Goal: Navigation & Orientation: Find specific page/section

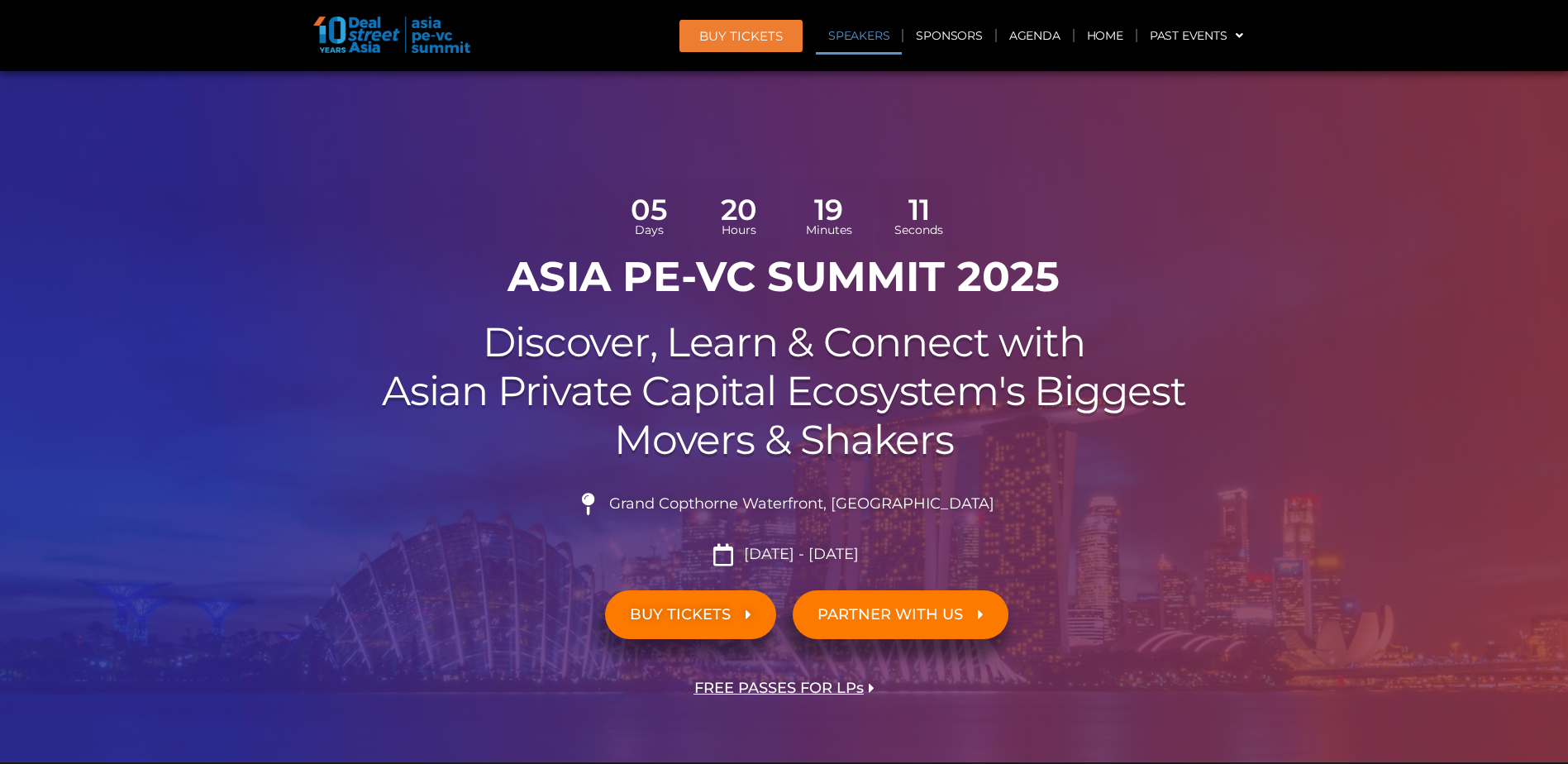
click at [868, 39] on link "Speakers" at bounding box center [859, 36] width 86 height 38
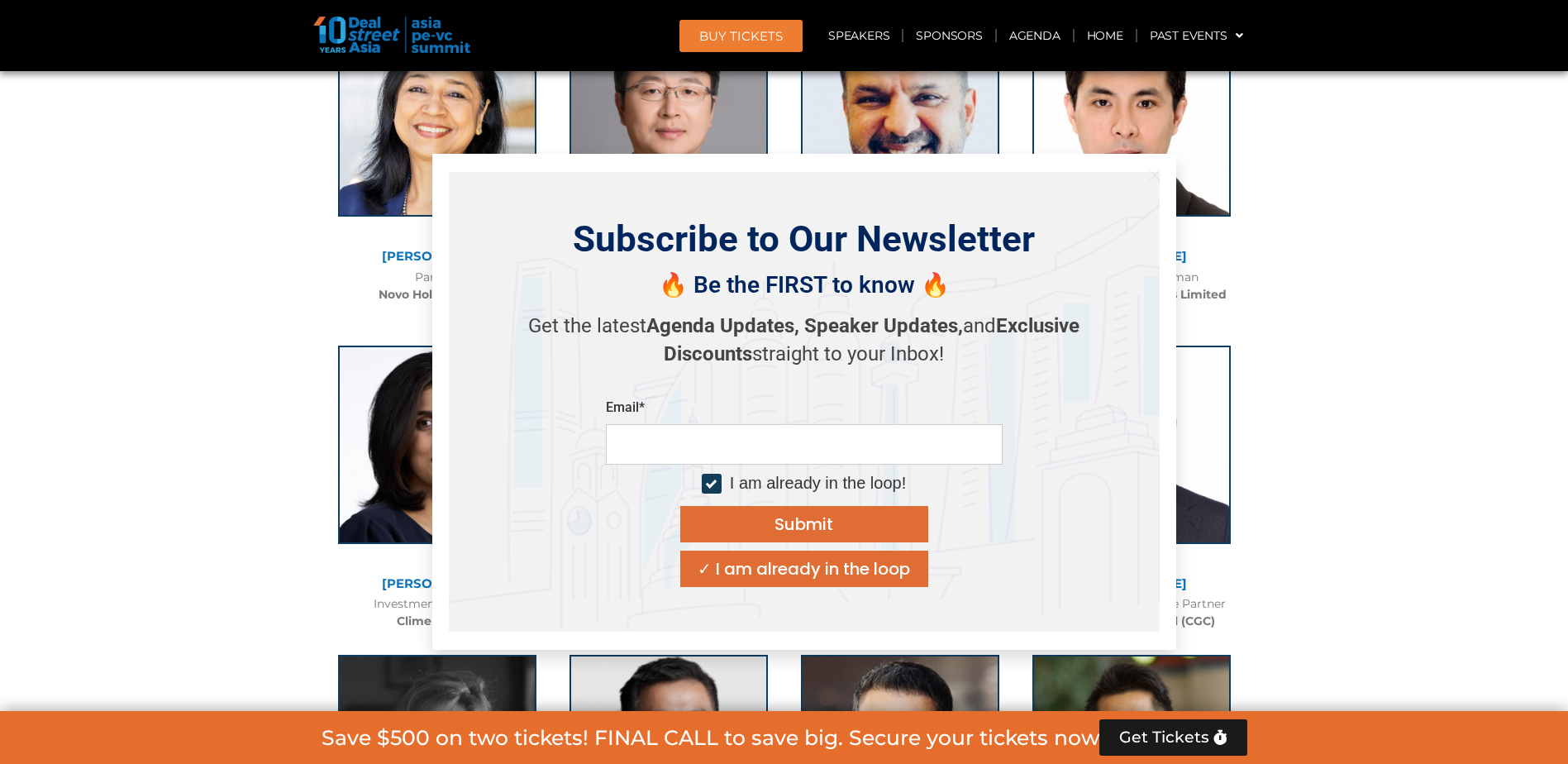
scroll to position [6175, 0]
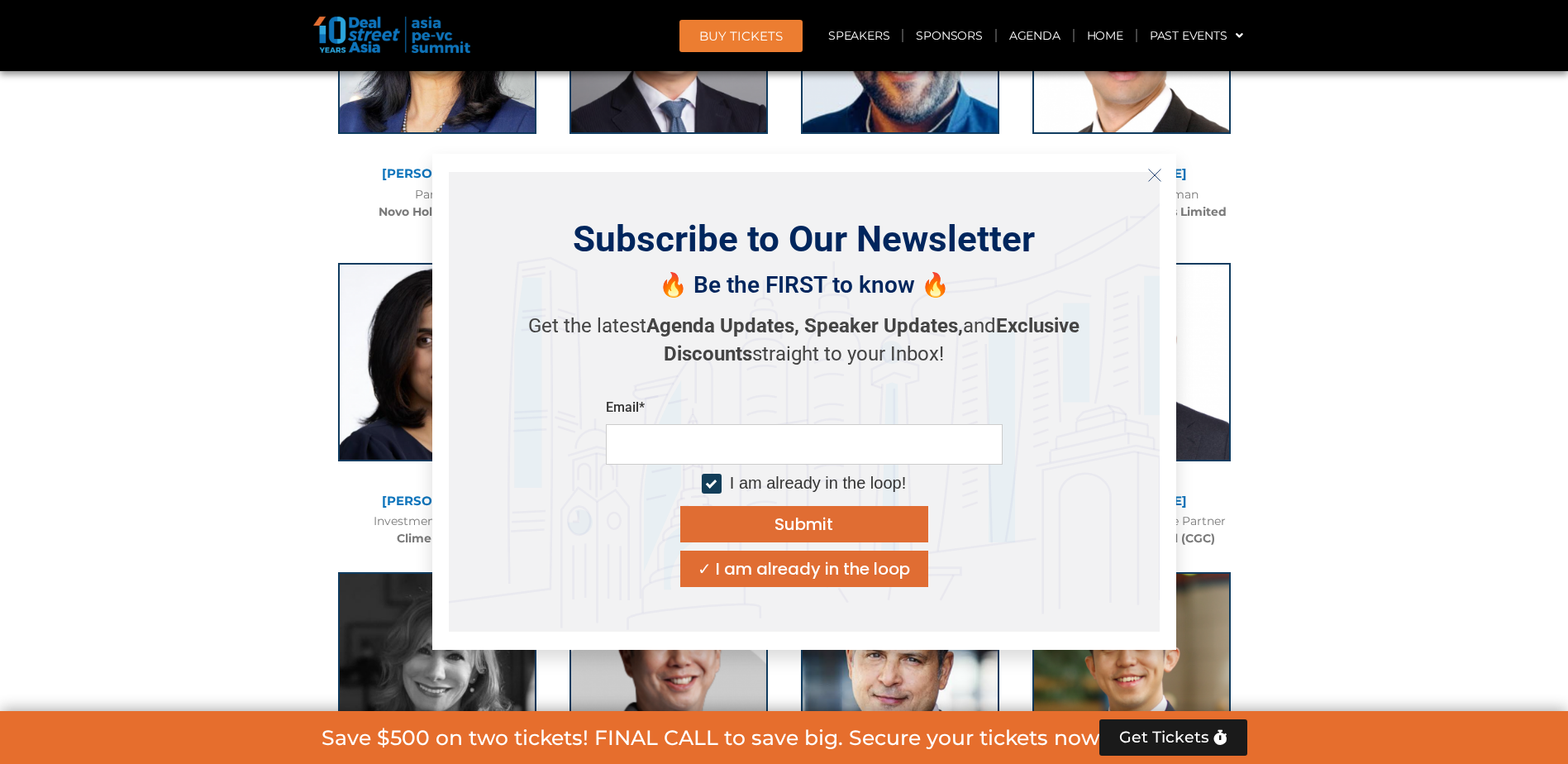
drag, startPoint x: 760, startPoint y: 573, endPoint x: 794, endPoint y: 568, distance: 34.4
click at [762, 573] on div "✓ I am already in the loop" at bounding box center [803, 569] width 212 height 17
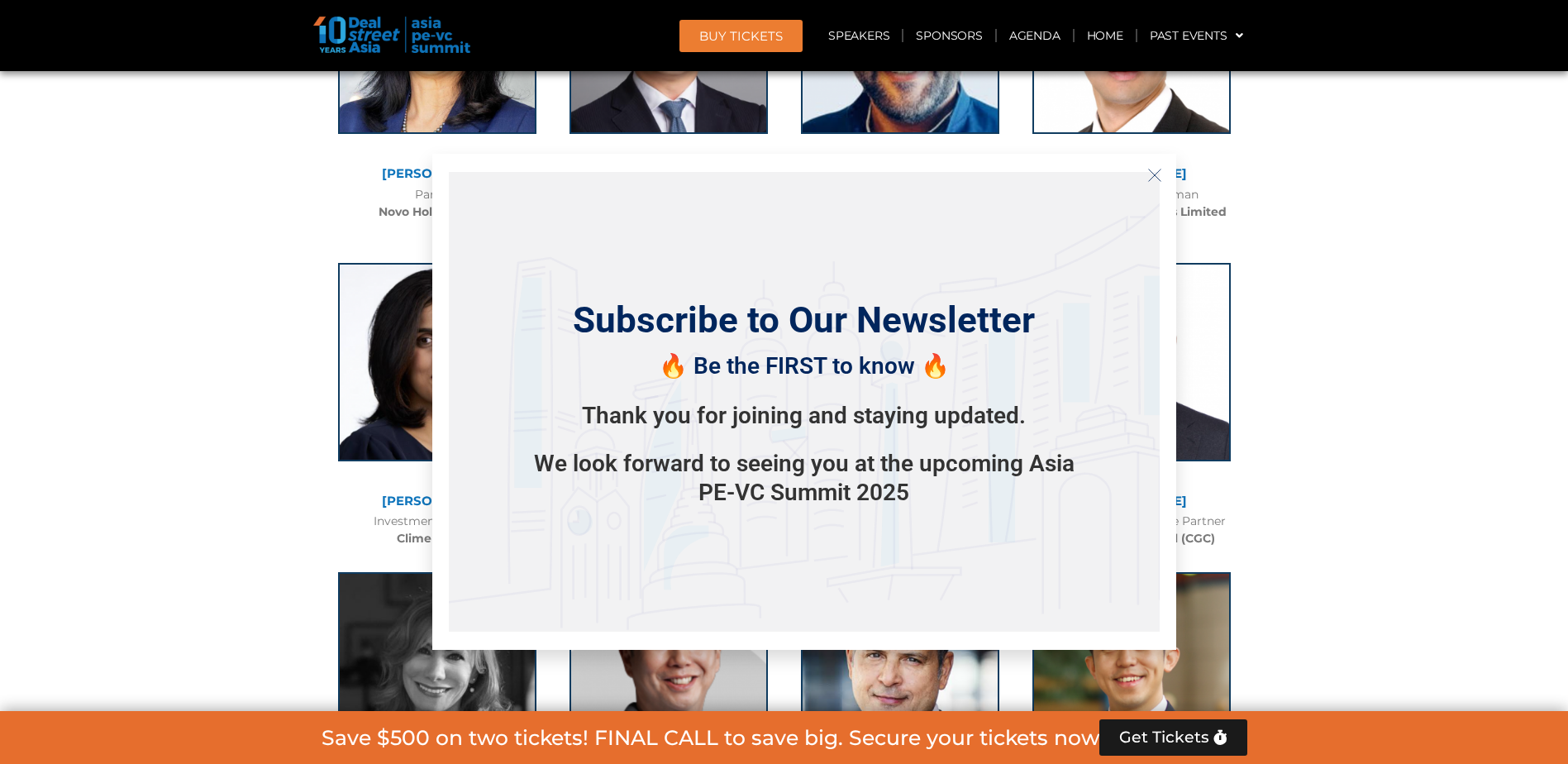
click at [1155, 167] on button "Close" at bounding box center [1155, 175] width 27 height 27
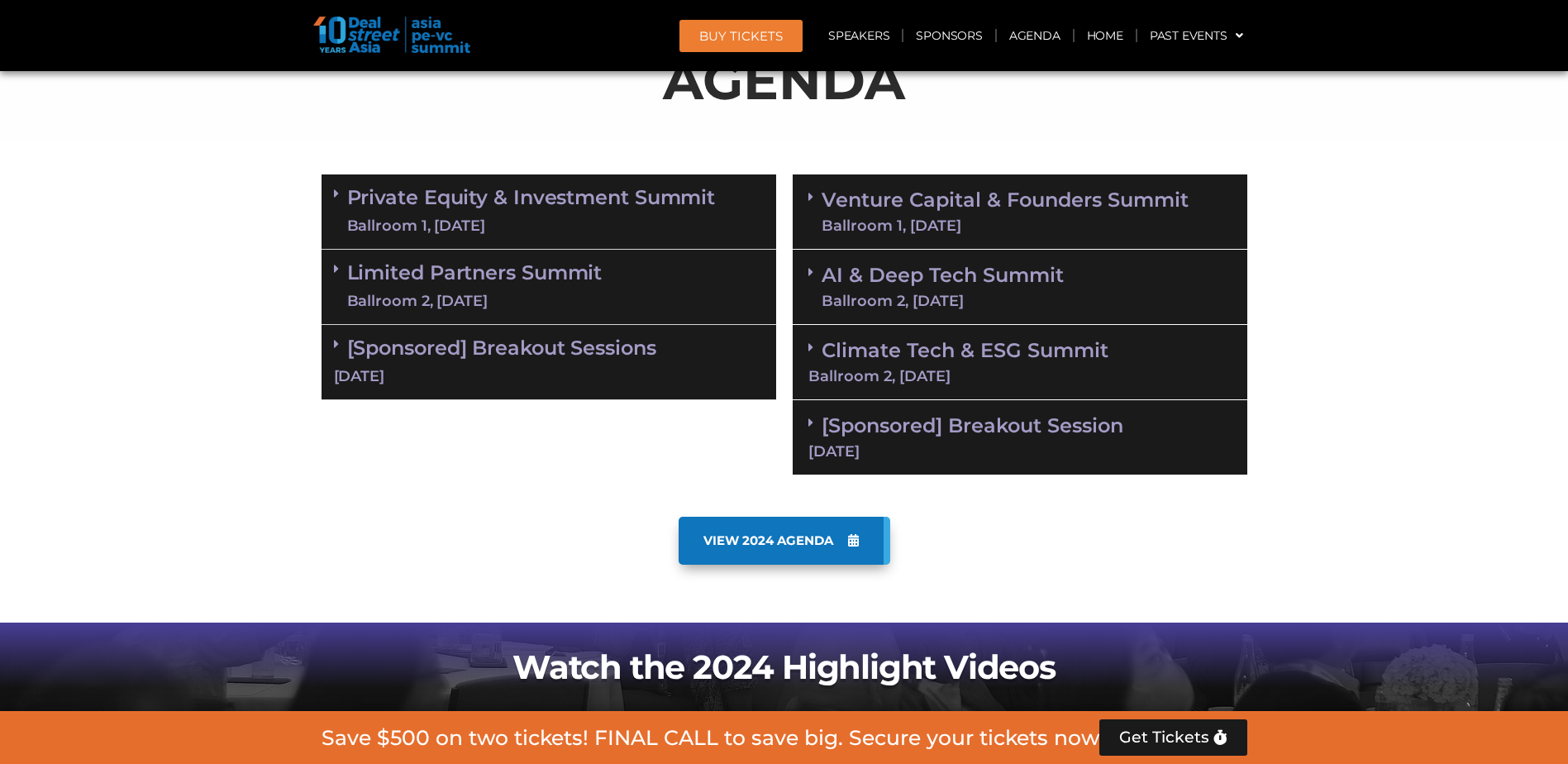
scroll to position [885, 0]
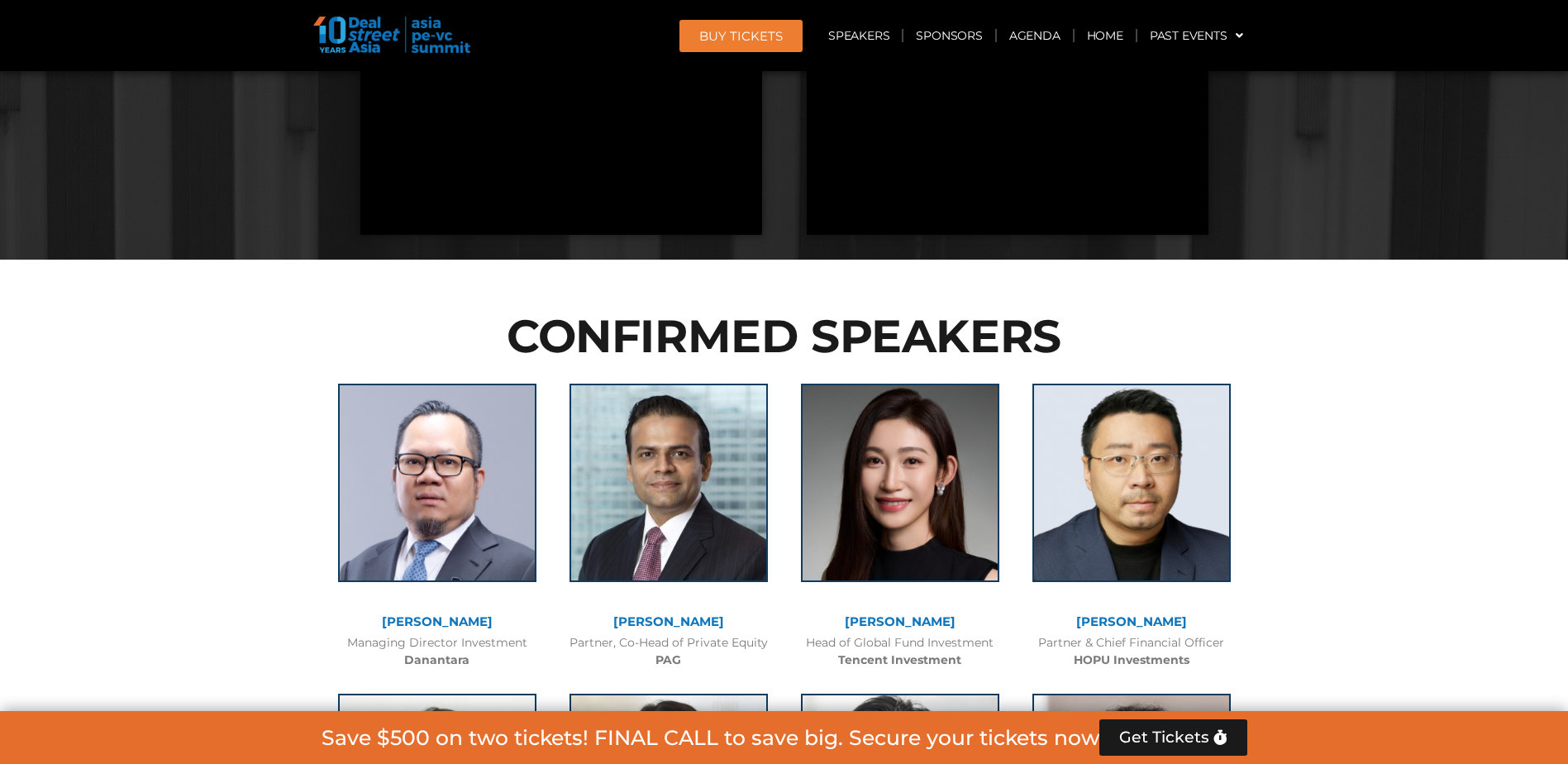
scroll to position [1571, 0]
